Goal: Complete application form

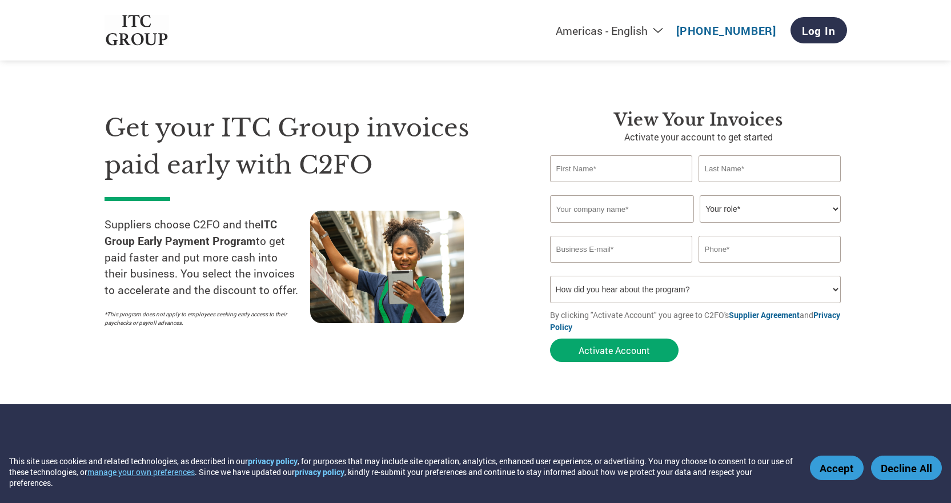
click at [623, 165] on input "text" at bounding box center [621, 168] width 143 height 27
type input "[PERSON_NAME]"
type input "KALBI"
type input "FORTUNE FITTINGS PVT. LTD."
type input "[EMAIL_ADDRESS][DOMAIN_NAME]"
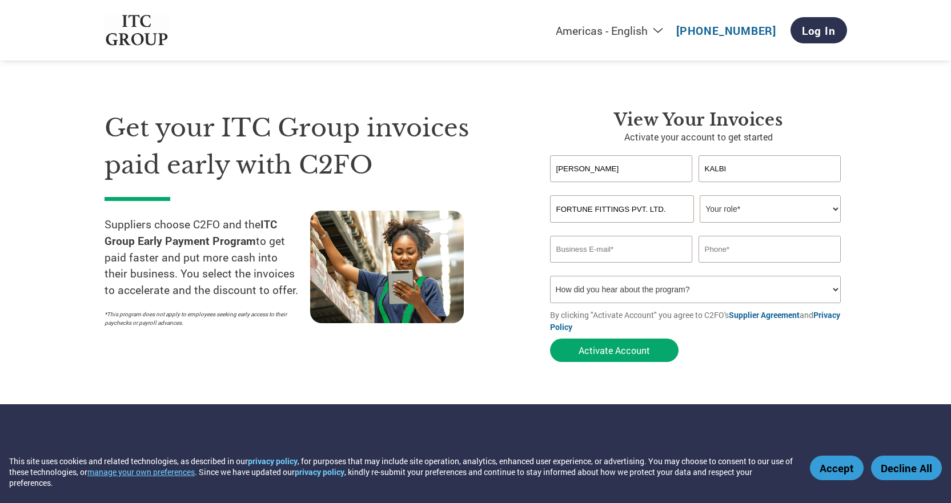
type input "09619246374"
click at [756, 209] on select "Your role* CFO Controller Credit Manager Finance Director Treasurer CEO Preside…" at bounding box center [770, 208] width 141 height 27
select select "OTHER"
click at [700, 195] on select "Your role* CFO Controller Credit Manager Finance Director Treasurer CEO Preside…" at bounding box center [770, 208] width 141 height 27
click at [670, 255] on input "works@fortunefittings.in" at bounding box center [621, 249] width 143 height 27
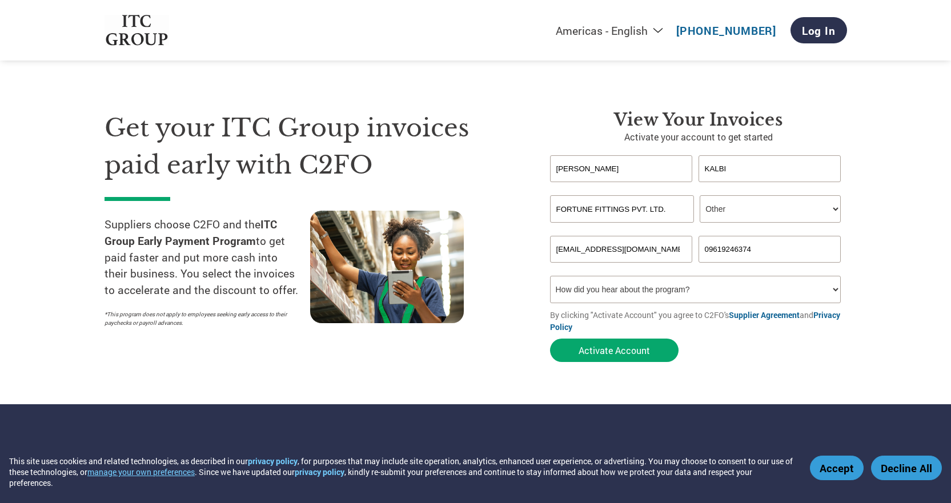
type input "FORTUNEFITTINGSPVTLTD@GMAIL.COM"
click at [781, 294] on select "How did you hear about the program? Received a letter Email Social Media Online…" at bounding box center [695, 289] width 291 height 27
select select "Email"
click at [550, 276] on select "How did you hear about the program? Received a letter Email Social Media Online…" at bounding box center [695, 289] width 291 height 27
click at [831, 468] on button "Accept" at bounding box center [837, 468] width 54 height 25
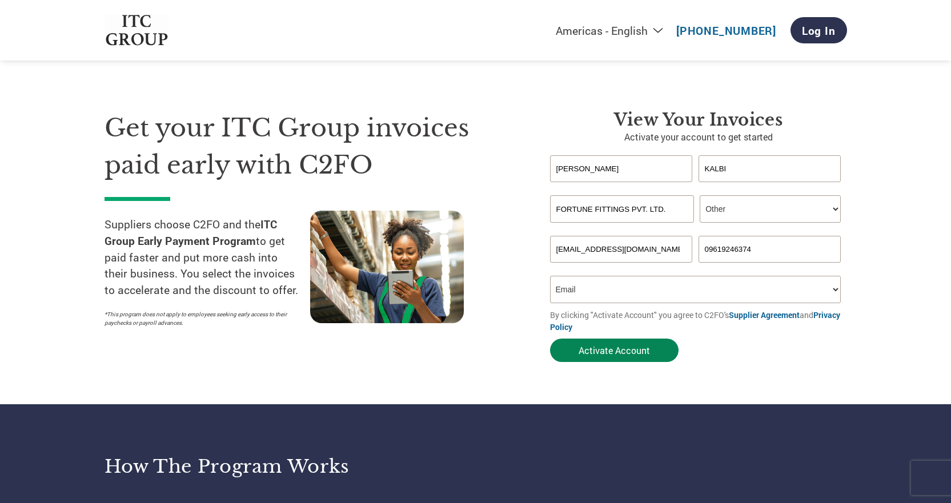
click at [608, 353] on button "Activate Account" at bounding box center [614, 350] width 129 height 23
click at [627, 346] on button "Activate Account" at bounding box center [614, 350] width 129 height 23
click at [661, 249] on input "FORTUNEFITTINGSPVTLTD@GMAIL.COM" at bounding box center [621, 249] width 143 height 27
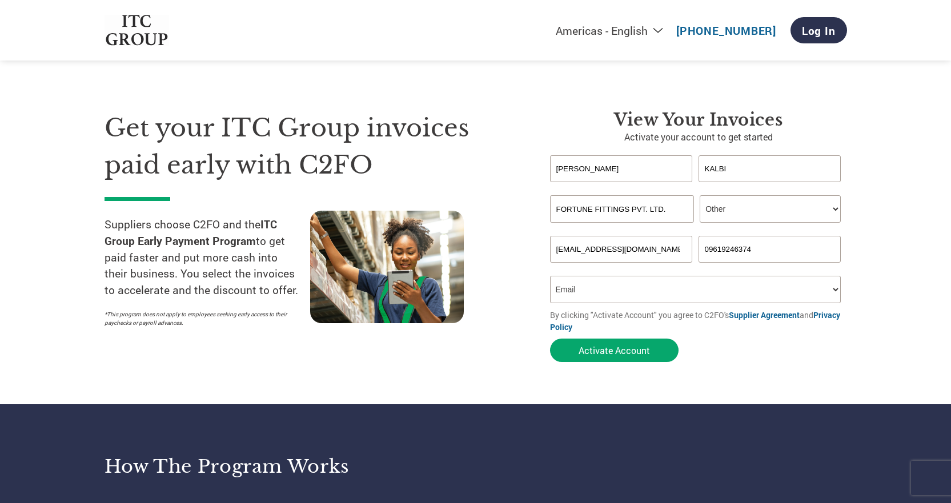
click at [661, 249] on input "FORTUNEFITTINGSPVTLTD@GMAIL.COM" at bounding box center [621, 249] width 143 height 27
paste input "fortunefittingspvtltd@gmail.com"
click at [517, 233] on div "Get your ITC Group invoices paid early with C2FO Suppliers choose C2FO and the …" at bounding box center [319, 239] width 428 height 258
type input "FORTUNEFITTINGSPVTLTD@GMAIL.COM"
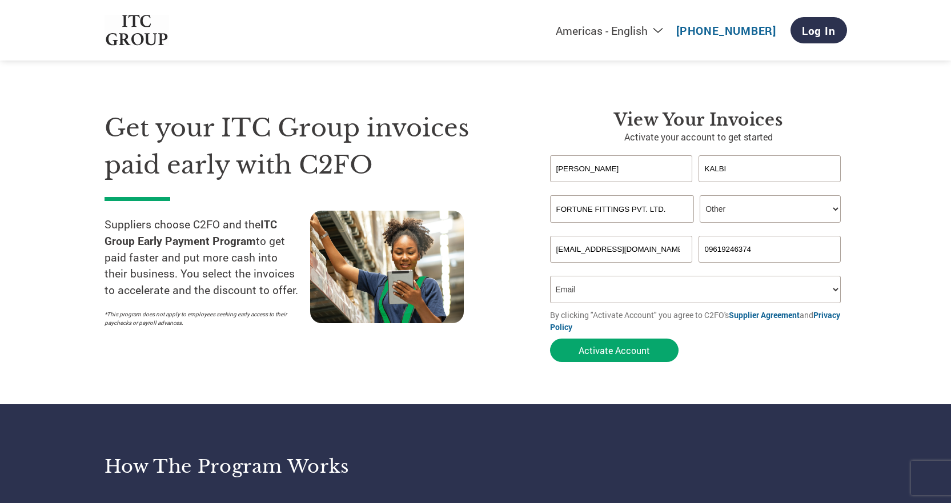
click at [737, 315] on link "Supplier Agreement" at bounding box center [764, 315] width 71 height 11
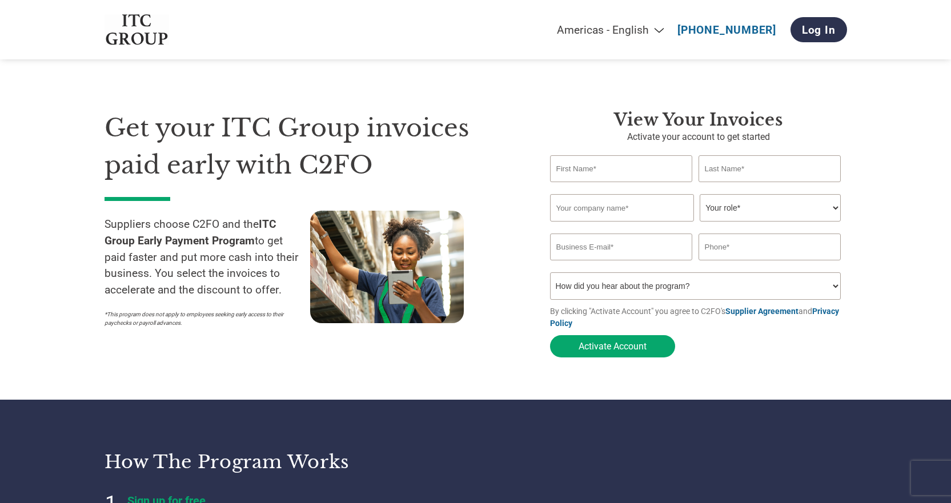
click at [589, 169] on input "text" at bounding box center [621, 168] width 143 height 27
type input "[PERSON_NAME]"
type input "KALBI"
type input "FORTUNE FITTINGS PVT. LTD."
type input "[EMAIL_ADDRESS][DOMAIN_NAME]"
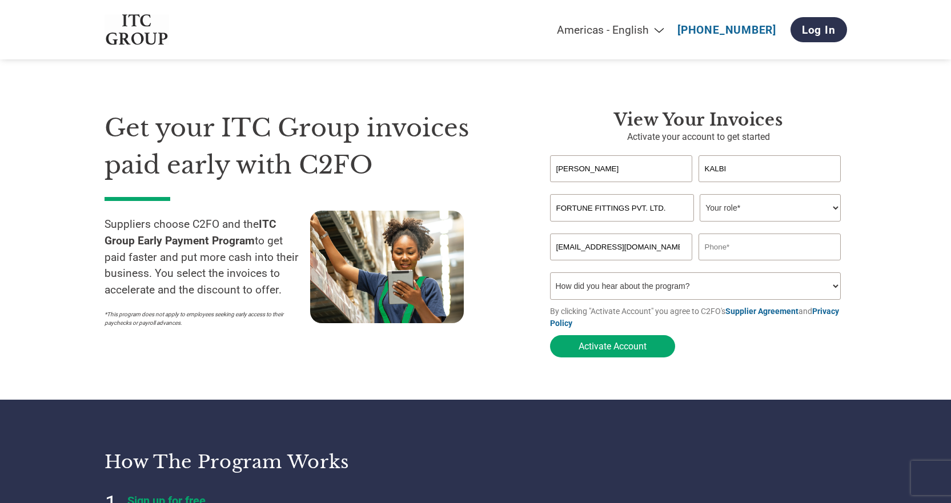
type input "09619246374"
drag, startPoint x: 645, startPoint y: 249, endPoint x: 507, endPoint y: 250, distance: 138.2
click at [507, 250] on div "Get your ITC Group invoices paid early with C2FO Suppliers choose C2FO and the …" at bounding box center [476, 213] width 743 height 299
paste input "fortunefittingspvtltd@gmail.com"
type input "fortunefittingspvtltd@gmail.com"
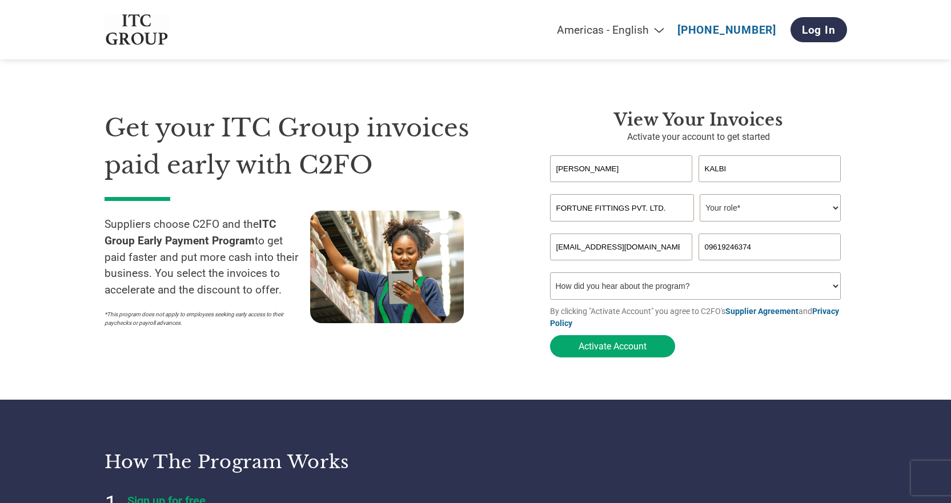
click at [491, 215] on div at bounding box center [413, 272] width 206 height 122
click at [815, 208] on select "Your role* CFO Controller Credit Manager Finance Director Treasurer CEO Preside…" at bounding box center [770, 207] width 141 height 27
select select "OTHER"
click at [700, 195] on select "Your role* CFO Controller Credit Manager Finance Director Treasurer CEO Preside…" at bounding box center [770, 207] width 141 height 27
click at [819, 286] on select "How did you hear about the program? Received a letter Email Social Media Online…" at bounding box center [695, 285] width 291 height 27
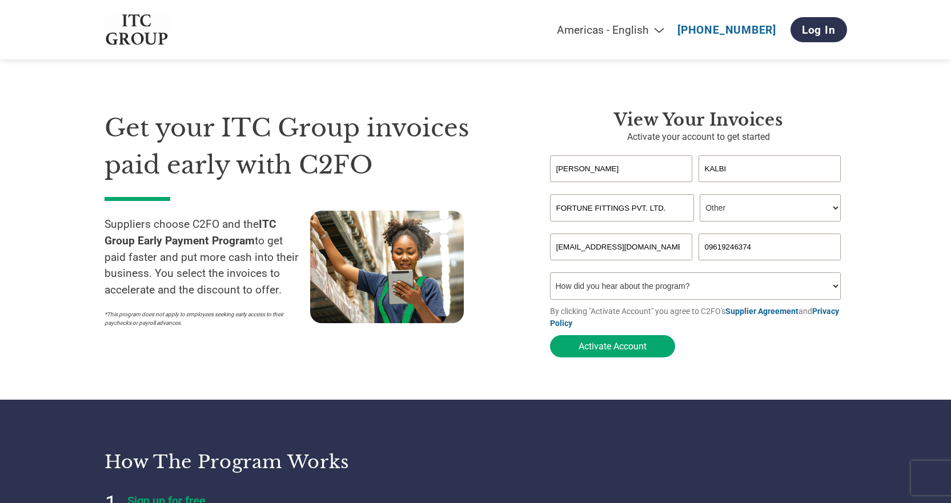
select select "Email"
click at [550, 276] on select "How did you hear about the program? Received a letter Email Social Media Online…" at bounding box center [695, 285] width 291 height 27
click at [630, 344] on button "Activate Account" at bounding box center [612, 346] width 125 height 22
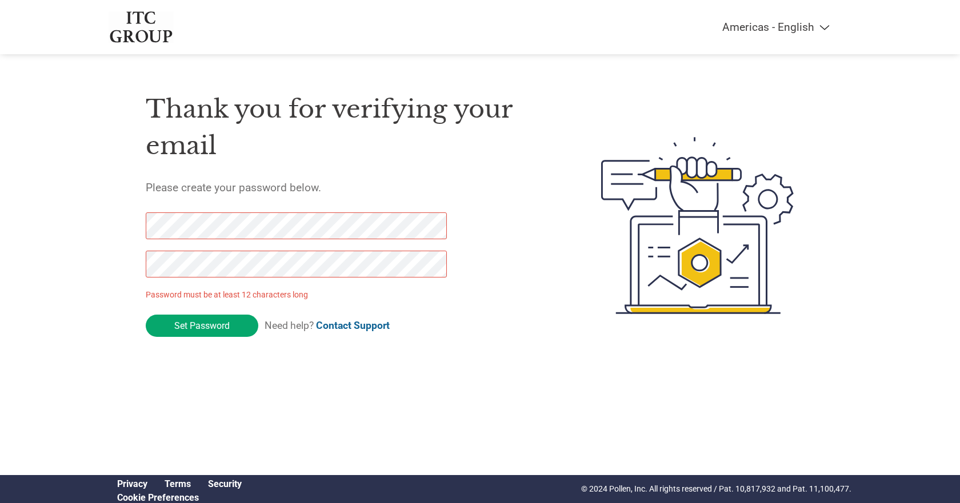
drag, startPoint x: 204, startPoint y: 323, endPoint x: 117, endPoint y: 227, distance: 129.8
click at [117, 227] on div "Thank you for verifying your email Please create your password below. Password …" at bounding box center [480, 225] width 743 height 303
click at [107, 263] on div "Americas - English Américas - Español [GEOGRAPHIC_DATA] - Português Amériques -…" at bounding box center [480, 180] width 960 height 360
click at [177, 324] on input "Set Password" at bounding box center [202, 326] width 113 height 22
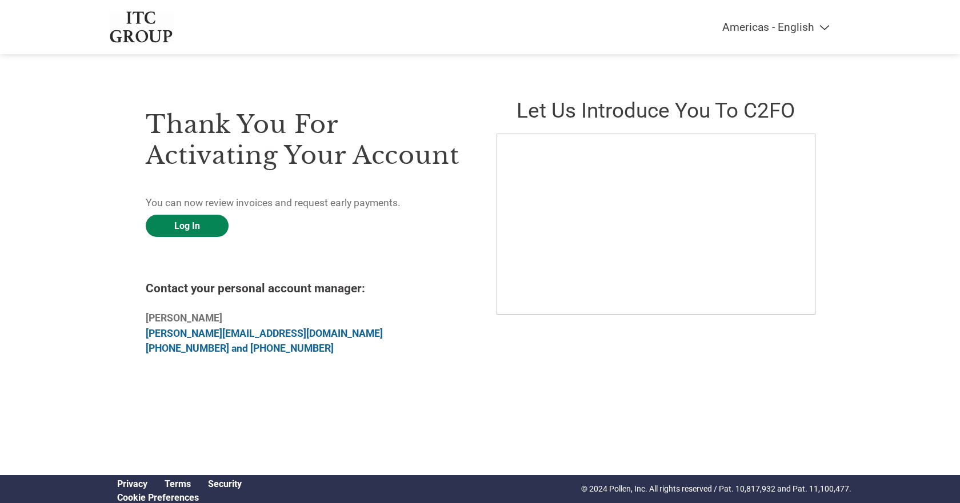
click at [203, 226] on link "Log In" at bounding box center [187, 226] width 83 height 22
